Goal: Information Seeking & Learning: Learn about a topic

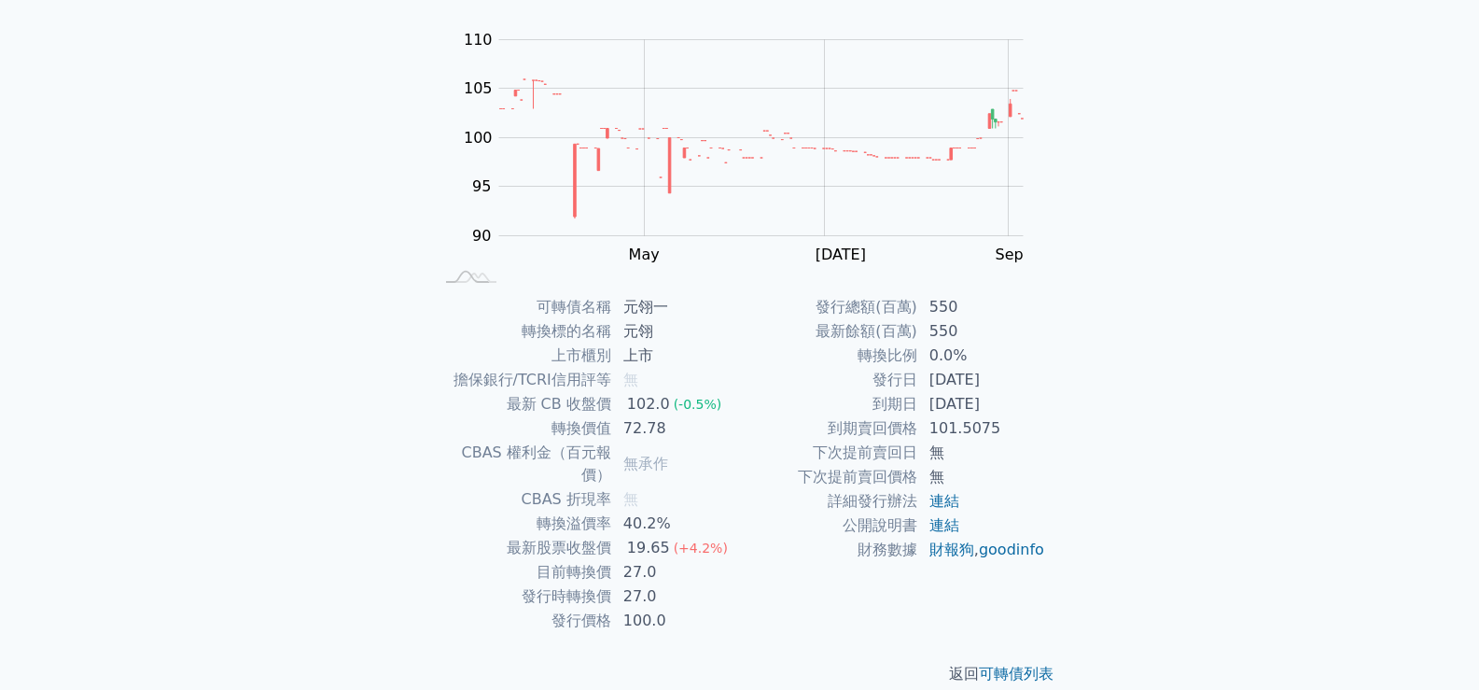
scroll to position [175, 0]
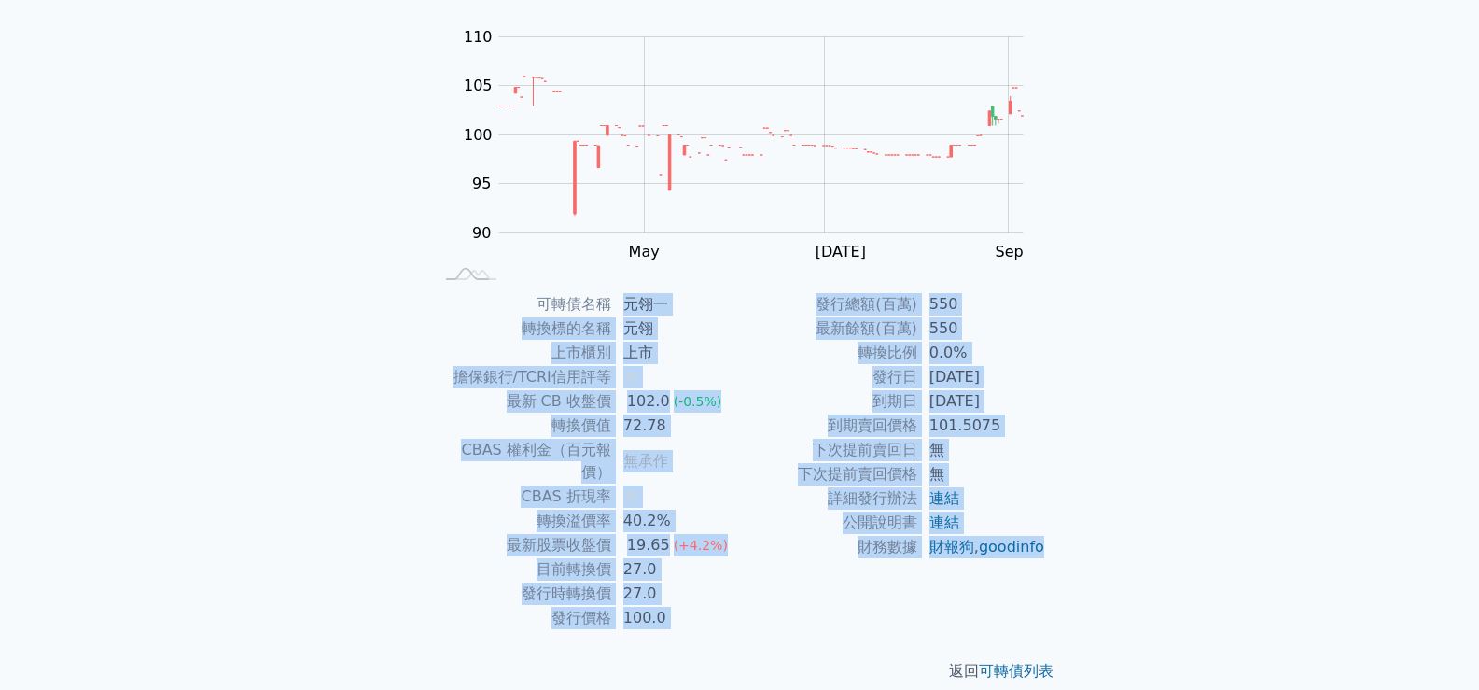
drag, startPoint x: 625, startPoint y: 305, endPoint x: 991, endPoint y: 583, distance: 459.6
click at [991, 583] on div "可轉債名稱 元翎一 轉換標的名稱 元翎 上市櫃別 上市 擔保銀行/TCRI信用評等 無 最新 CB 收盤價 102.0 (-0.5%) 轉換價值 72.78 …" at bounding box center [740, 461] width 657 height 338
click at [616, 340] on td "元翎" at bounding box center [676, 328] width 128 height 24
drag, startPoint x: 544, startPoint y: 301, endPoint x: 1009, endPoint y: 575, distance: 539.3
click at [1009, 575] on div "可轉債名稱 元翎一 轉換標的名稱 元翎 上市櫃別 上市 擔保銀行/TCRI信用評等 無 最新 CB 收盤價 102.0 (-0.5%) 轉換價值 72.78 …" at bounding box center [740, 461] width 657 height 338
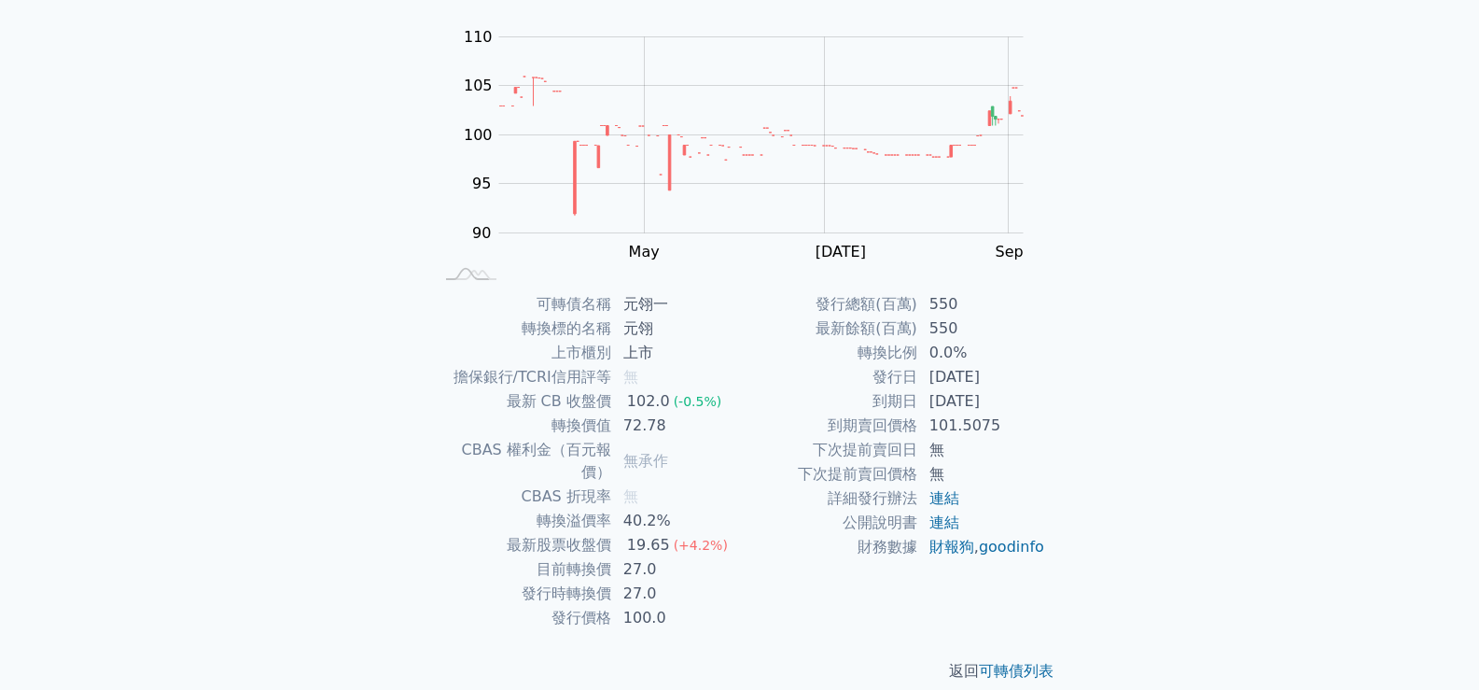
click at [428, 321] on div "可轉債名稱 元翎一 轉換標的名稱 元翎 上市櫃別 上市 擔保銀行/TCRI信用評等 無 最新 CB 收盤價 102.0 (-0.5%) 轉換價值 72.78 …" at bounding box center [740, 461] width 657 height 338
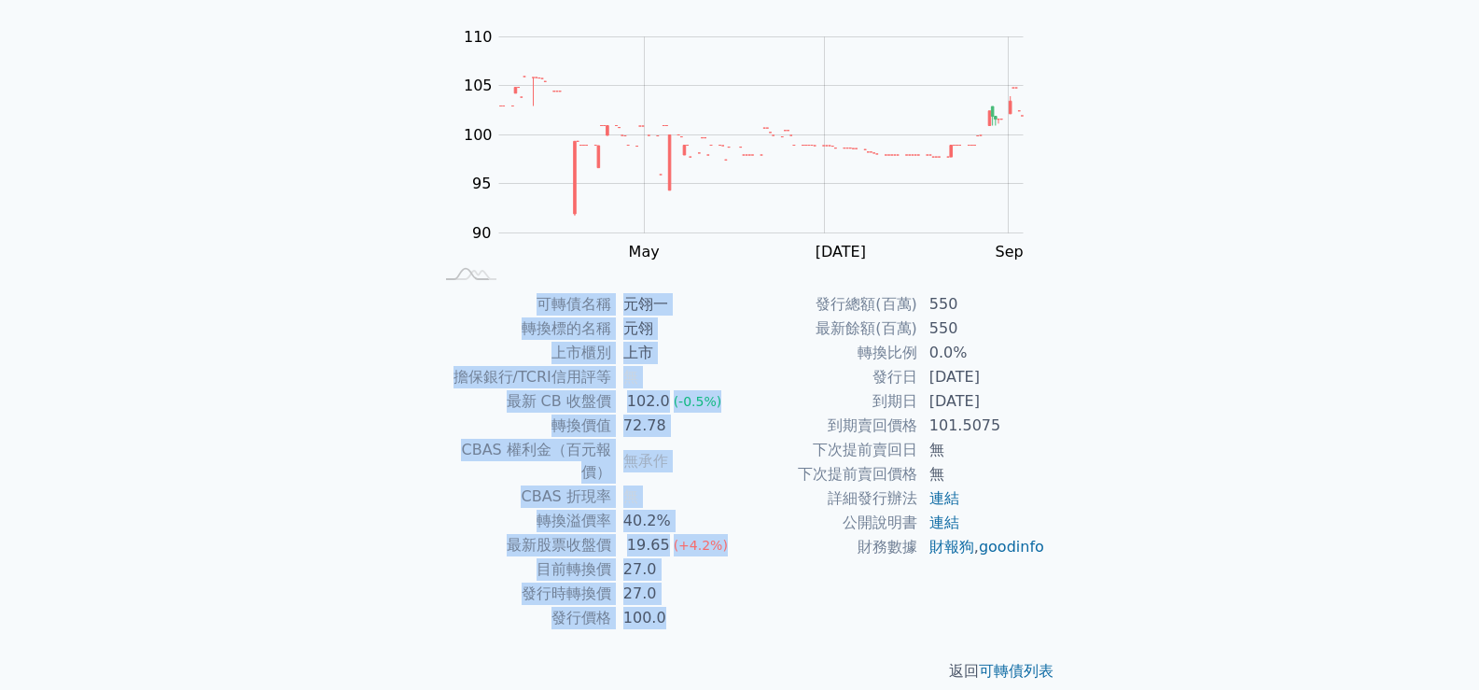
drag, startPoint x: 437, startPoint y: 301, endPoint x: 1063, endPoint y: 568, distance: 680.8
click at [1063, 568] on div "可轉債名稱 元翎一 轉換標的名稱 元翎 上市櫃別 上市 擔保銀行/TCRI信用評等 無 最新 CB 收盤價 102.0 (-0.5%) 轉換價值 72.78 …" at bounding box center [740, 461] width 657 height 338
click at [1035, 406] on td "[DATE]" at bounding box center [982, 401] width 128 height 24
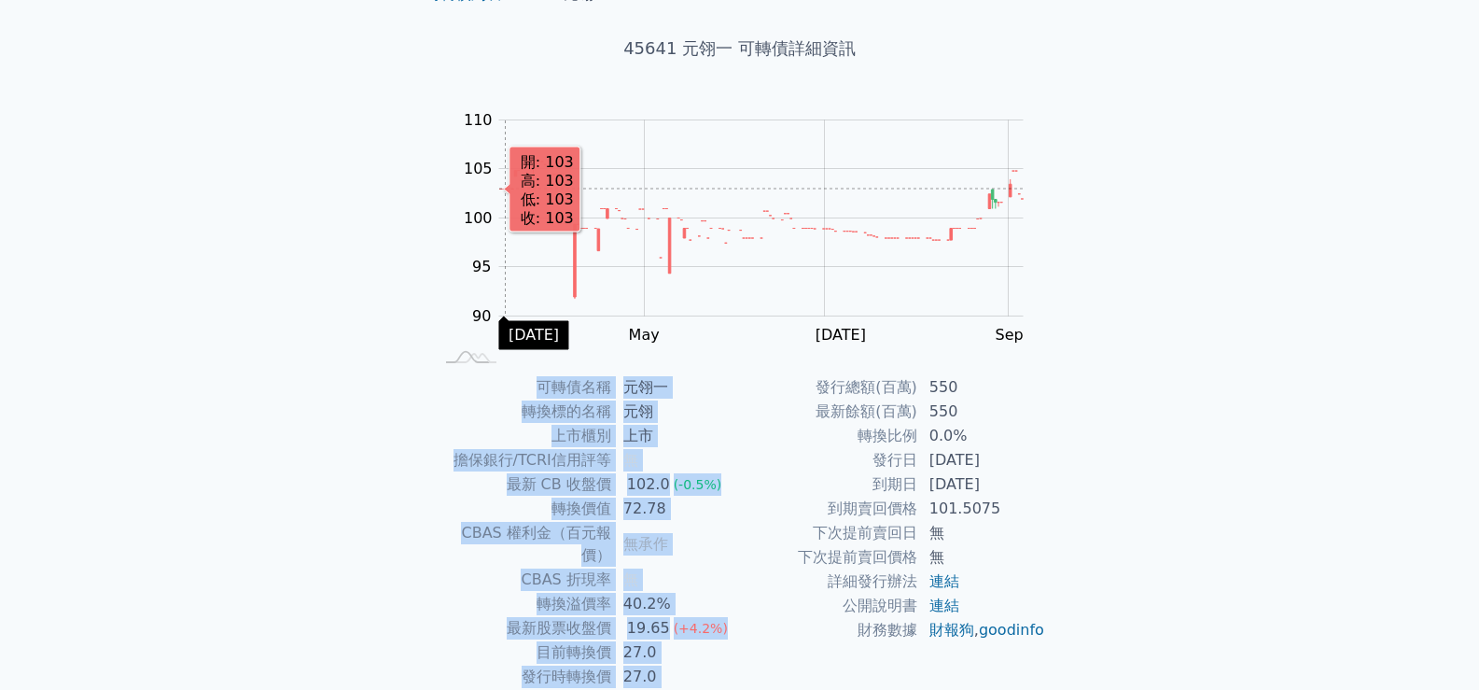
scroll to position [0, 0]
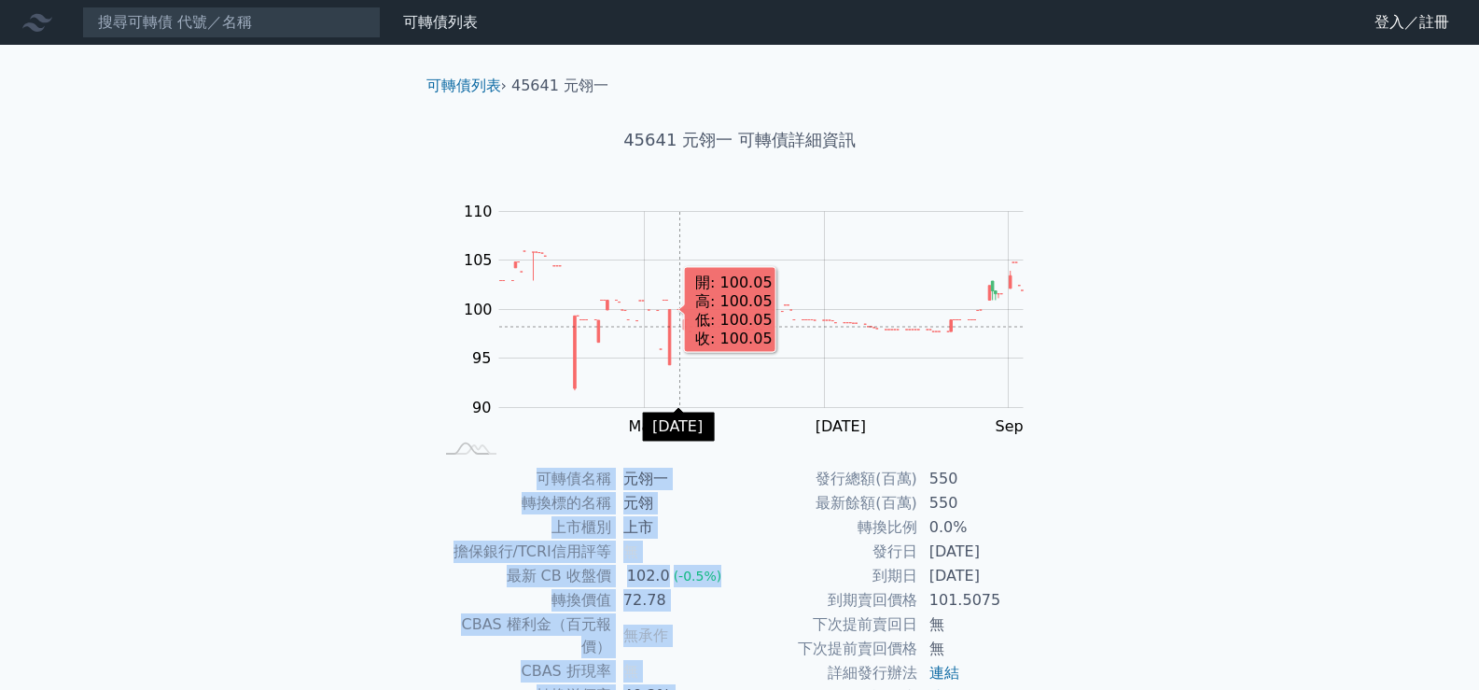
click at [678, 362] on rect "Chart" at bounding box center [761, 310] width 525 height 196
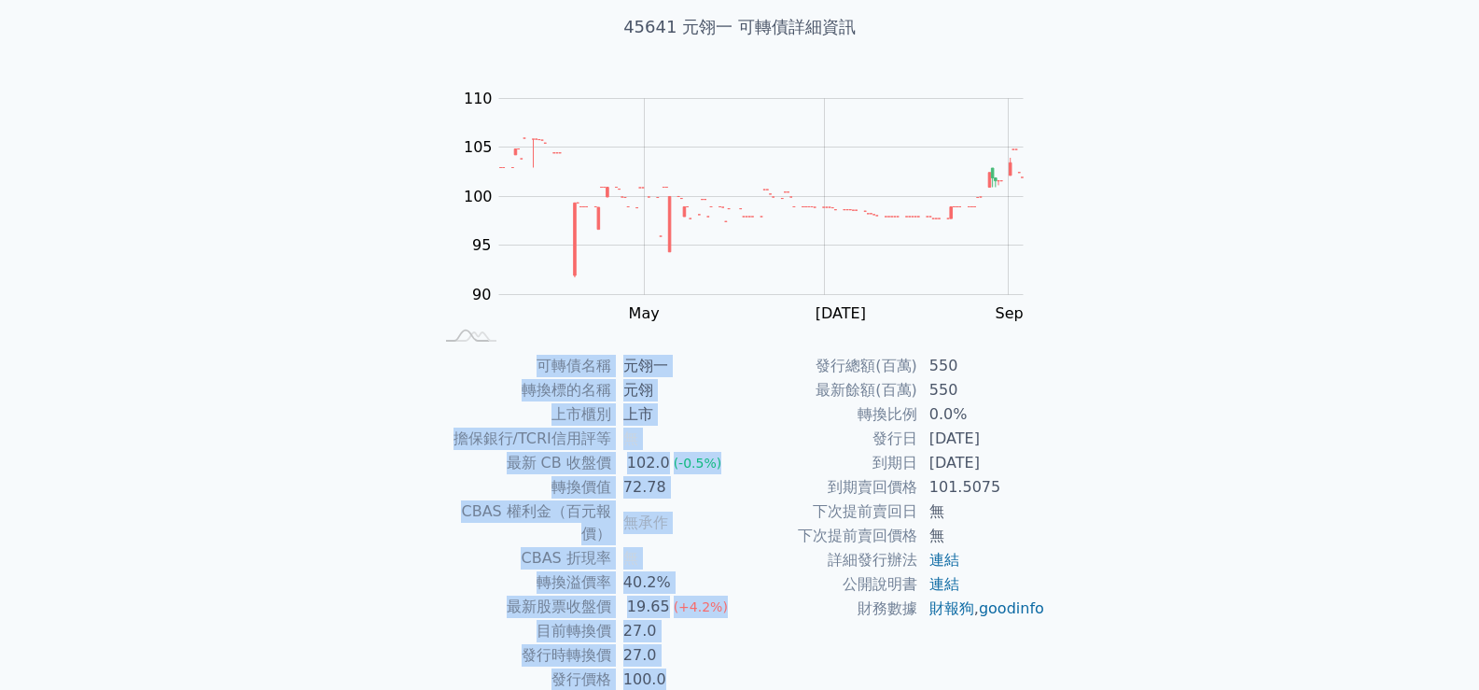
scroll to position [175, 0]
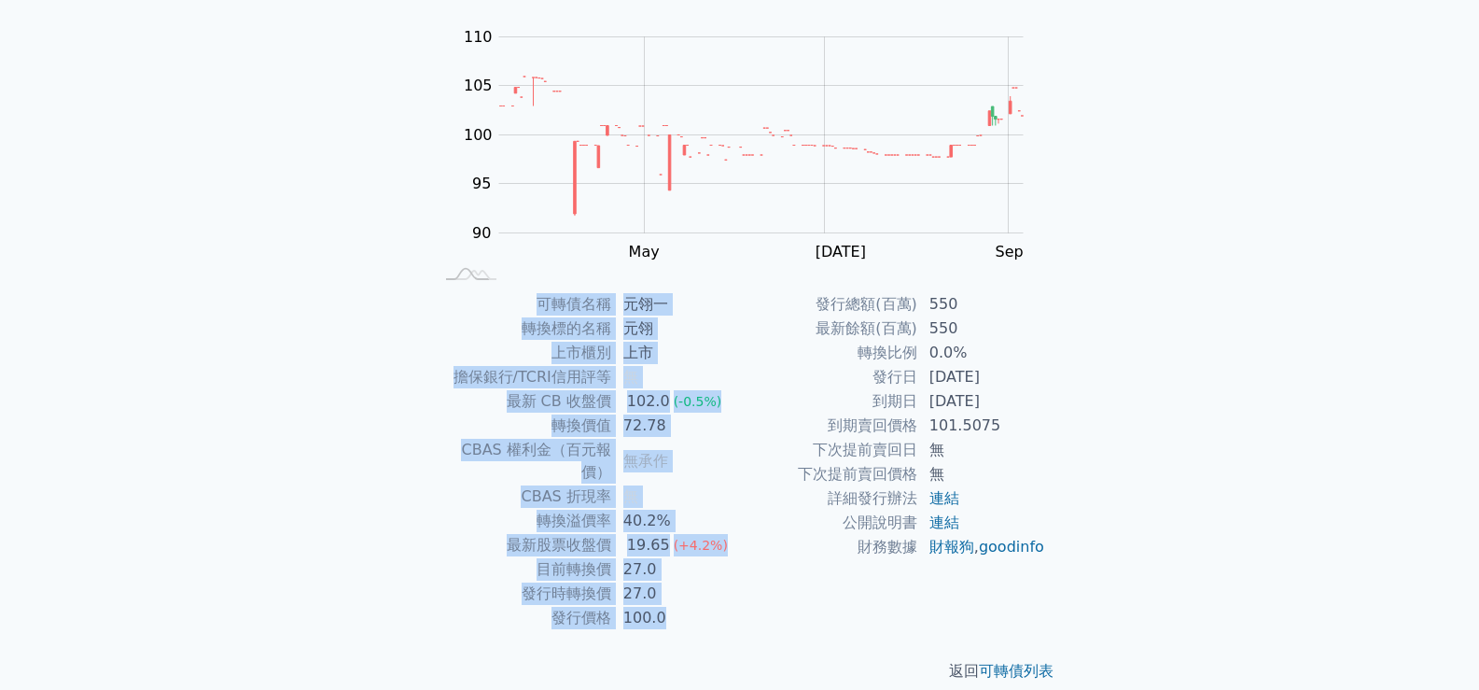
click at [631, 510] on td "40.2%" at bounding box center [676, 521] width 128 height 24
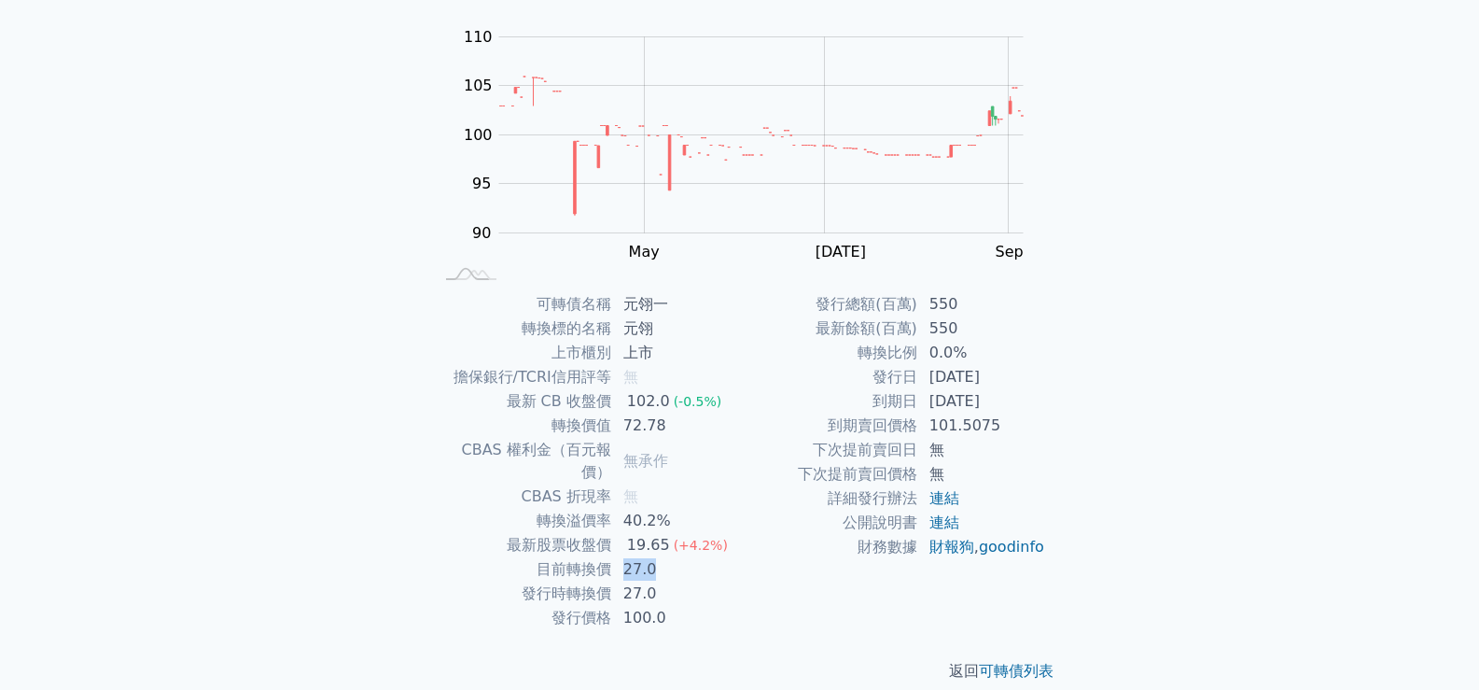
drag, startPoint x: 625, startPoint y: 551, endPoint x: 655, endPoint y: 552, distance: 29.9
click at [654, 557] on td "27.0" at bounding box center [676, 569] width 128 height 24
click at [652, 582] on td "27.0" at bounding box center [676, 594] width 128 height 24
drag, startPoint x: 617, startPoint y: 573, endPoint x: 653, endPoint y: 565, distance: 37.4
click at [653, 582] on td "27.0" at bounding box center [676, 594] width 128 height 24
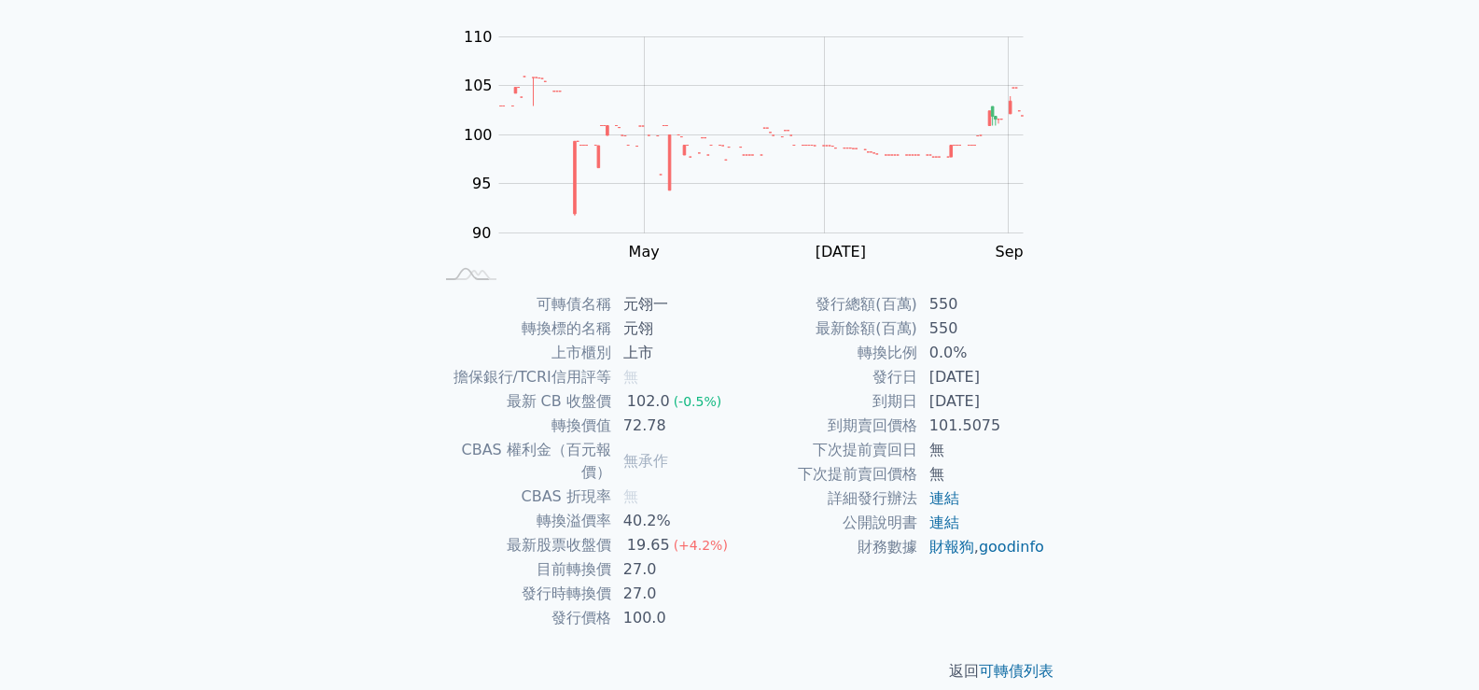
click at [709, 557] on td "27.0" at bounding box center [676, 569] width 128 height 24
drag, startPoint x: 624, startPoint y: 549, endPoint x: 663, endPoint y: 545, distance: 38.5
click at [663, 557] on td "27.0" at bounding box center [676, 569] width 128 height 24
drag, startPoint x: 970, startPoint y: 399, endPoint x: 1021, endPoint y: 399, distance: 51.3
click at [1021, 399] on td "[DATE]" at bounding box center [982, 401] width 128 height 24
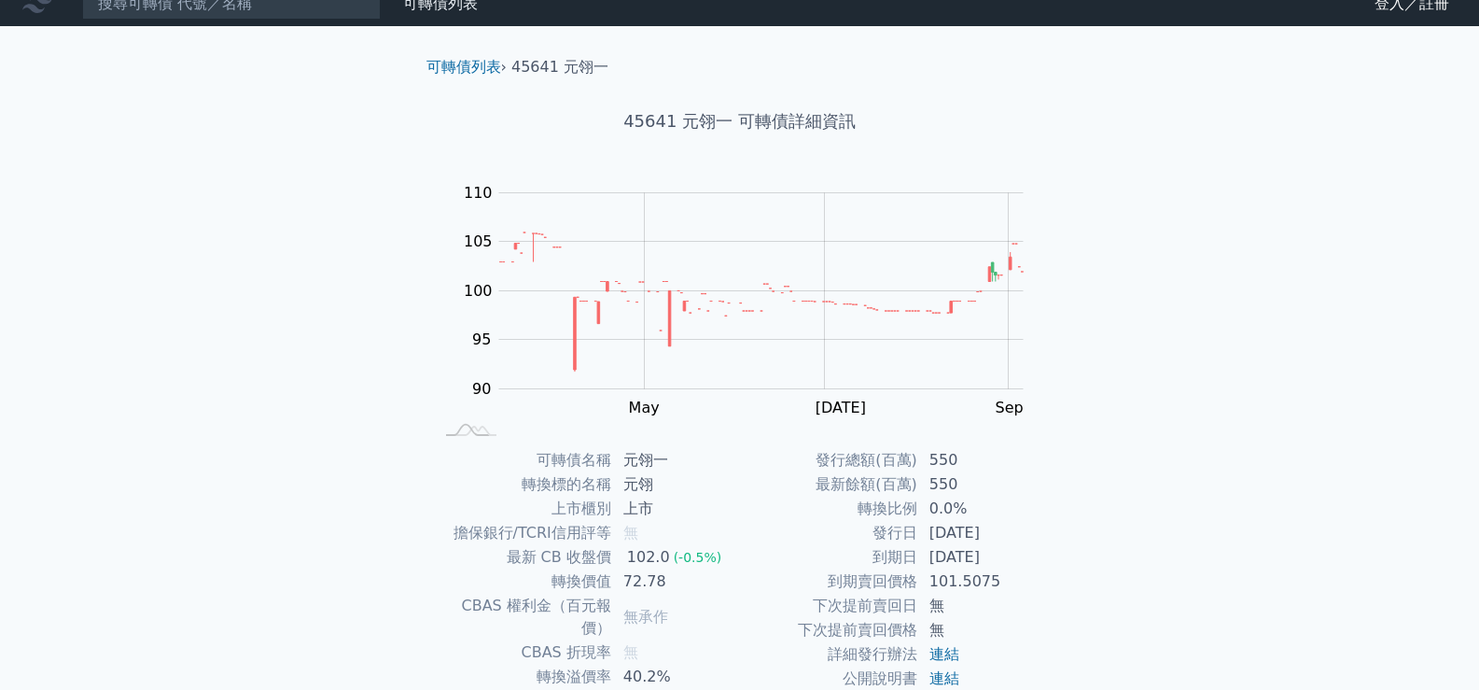
scroll to position [0, 0]
